Goal: Contribute content: Share content

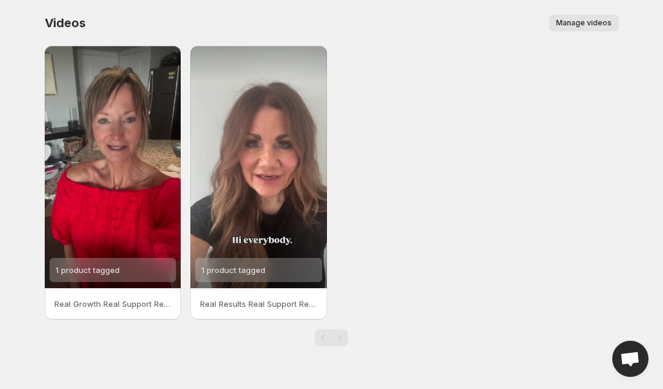
click at [571, 24] on span "Manage videos" at bounding box center [584, 23] width 56 height 10
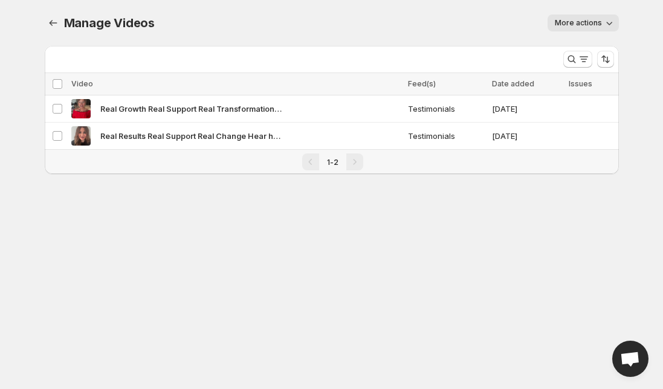
click at [594, 28] on button "More actions" at bounding box center [583, 23] width 71 height 17
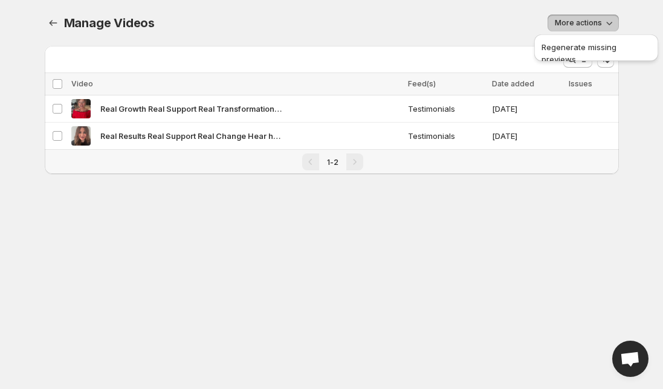
click at [479, 31] on div "More actions" at bounding box center [394, 23] width 450 height 17
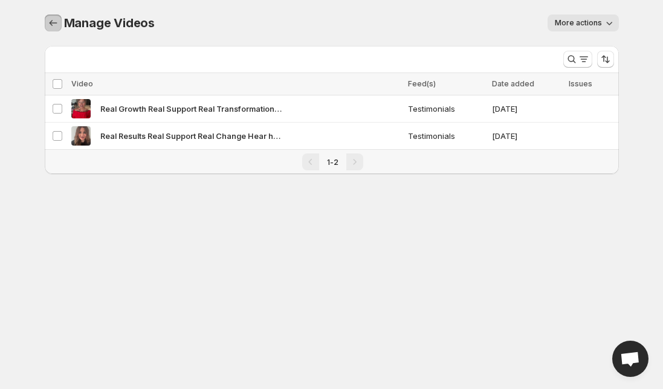
click at [57, 25] on icon "Manage Videos" at bounding box center [53, 23] width 12 height 12
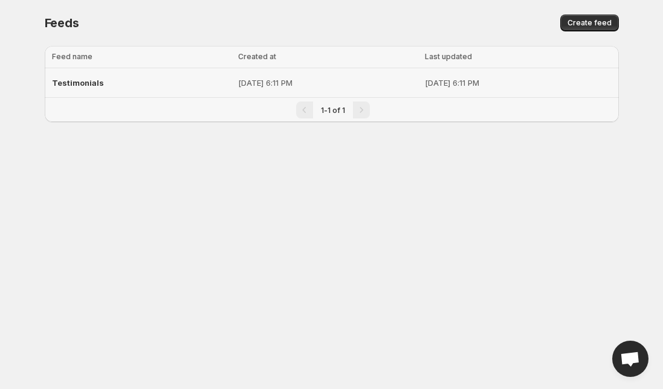
click at [80, 88] on div "Testimonials" at bounding box center [142, 83] width 180 height 22
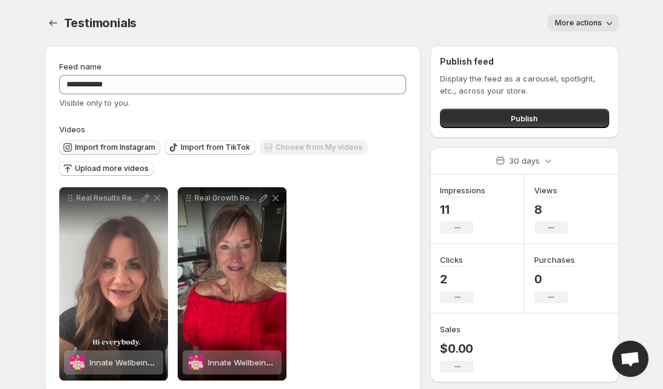
click at [127, 147] on span "Import from Instagram" at bounding box center [115, 148] width 80 height 10
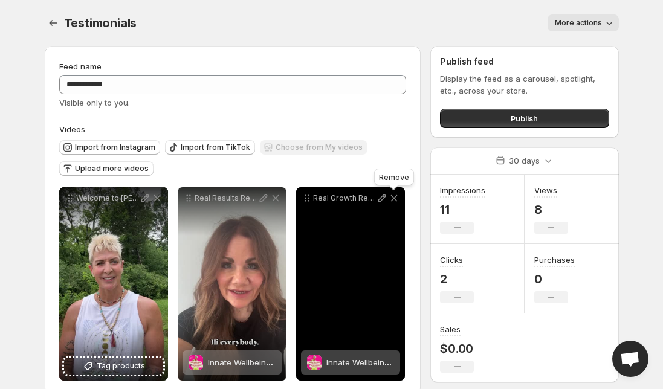
scroll to position [21, 0]
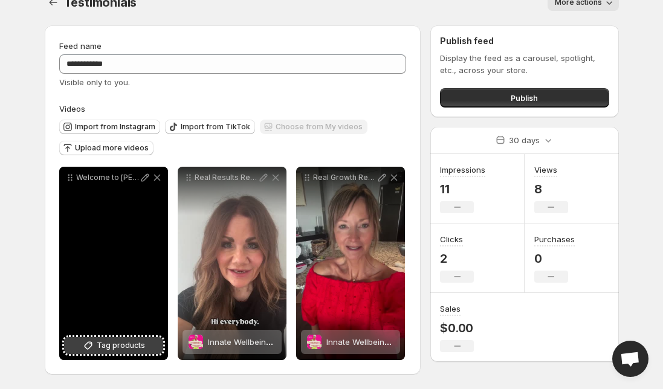
click at [119, 352] on button "Tag products" at bounding box center [113, 345] width 99 height 17
click at [122, 346] on span "2 products tagged" at bounding box center [105, 342] width 70 height 10
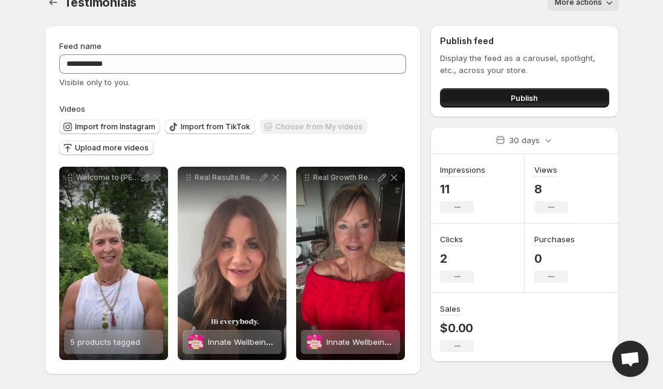
click at [548, 92] on button "Publish" at bounding box center [524, 97] width 169 height 19
